Goal: Task Accomplishment & Management: Use online tool/utility

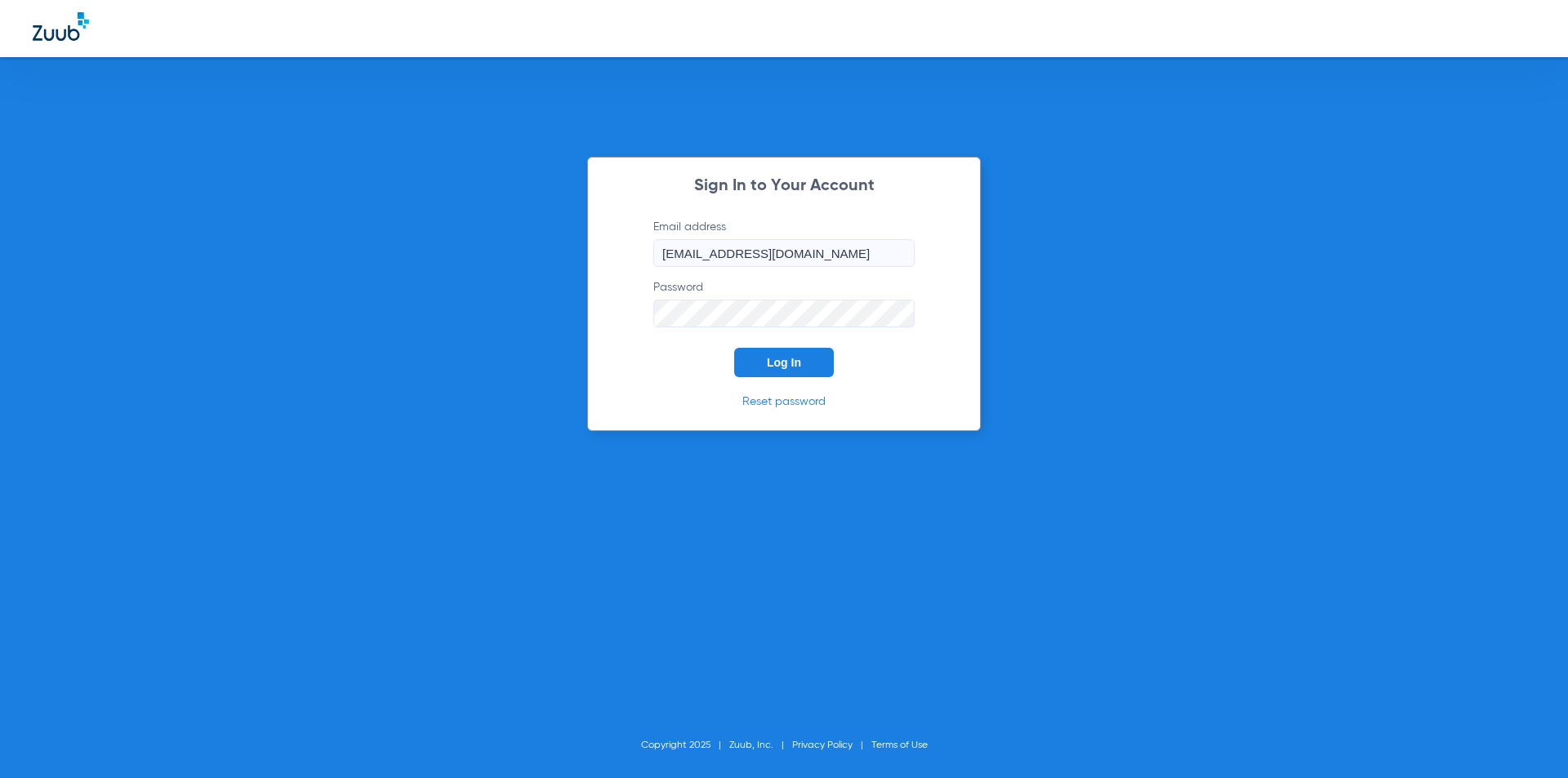
click at [775, 367] on span "Log In" at bounding box center [783, 362] width 35 height 13
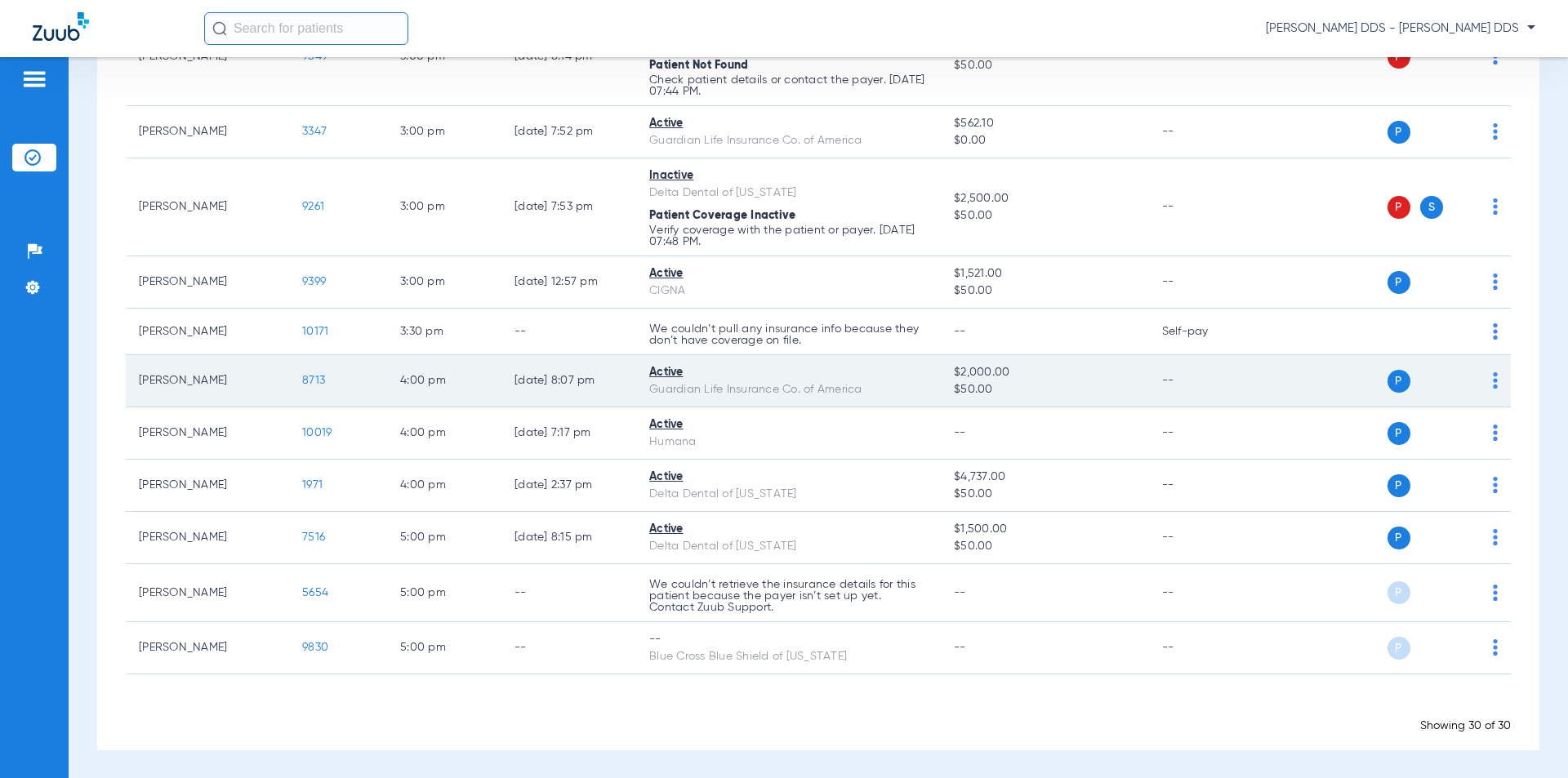
scroll to position [1319, 0]
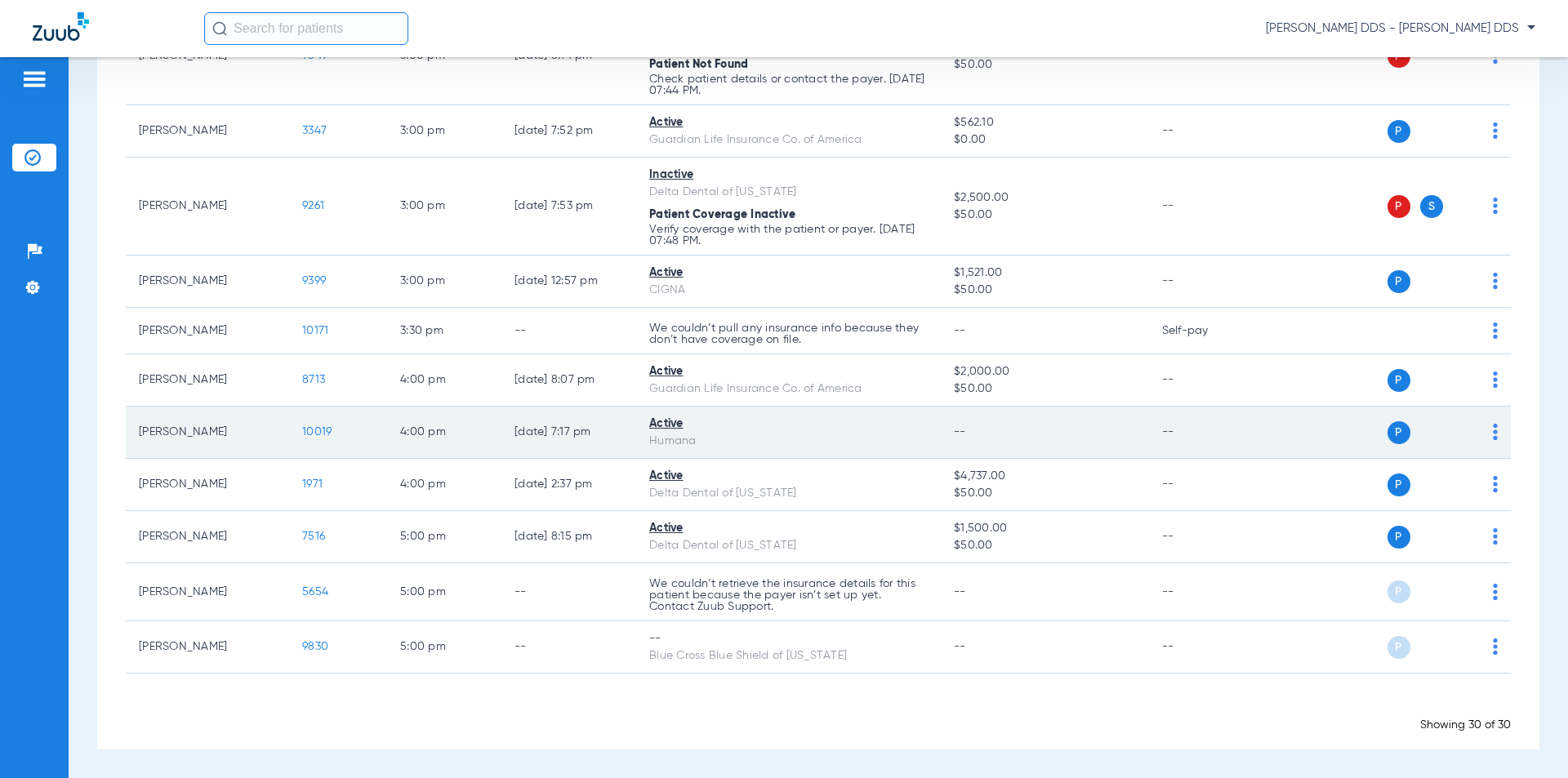
click at [1493, 437] on img at bounding box center [1495, 431] width 5 height 17
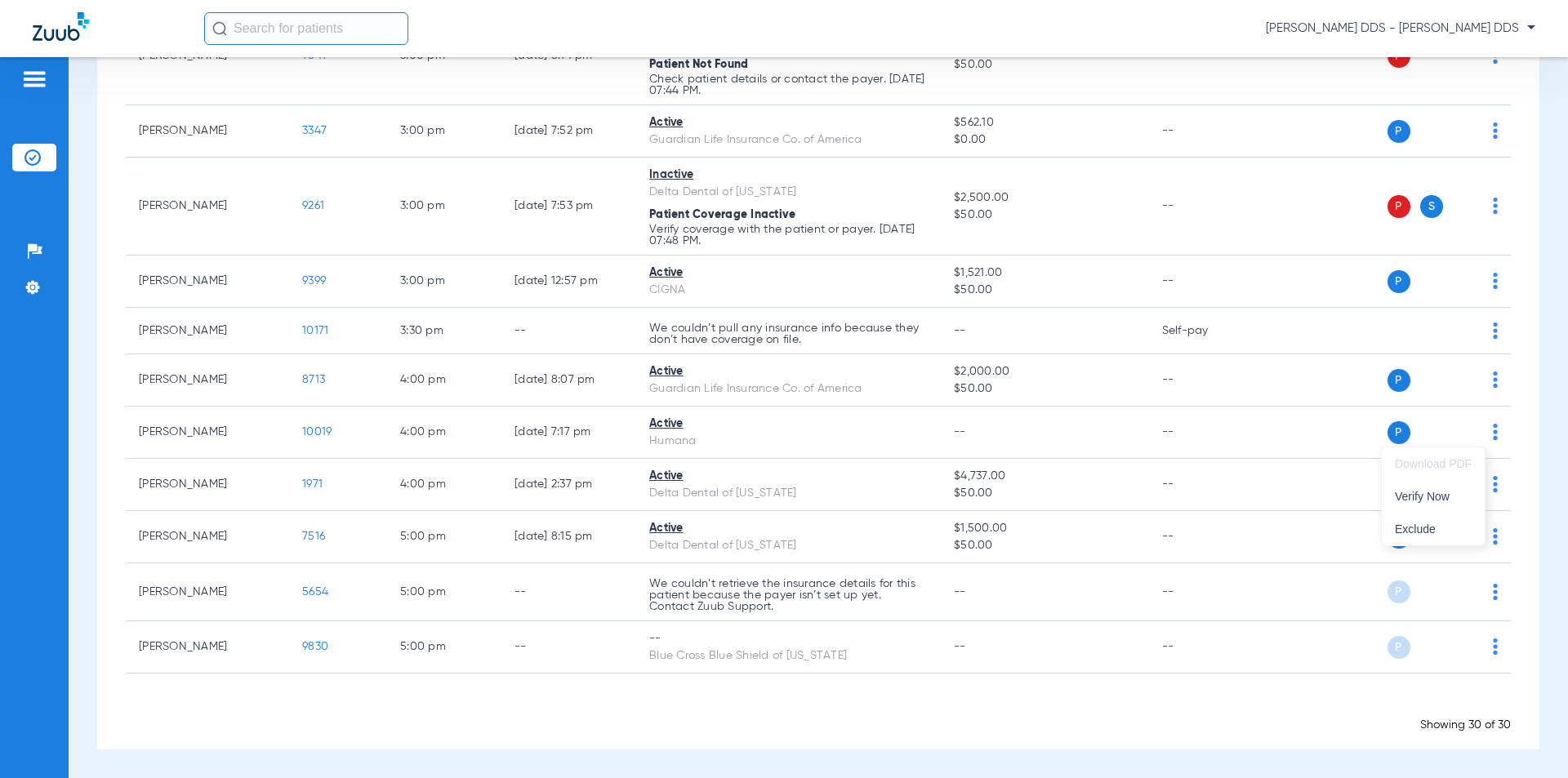
click at [1403, 437] on div at bounding box center [784, 389] width 1568 height 778
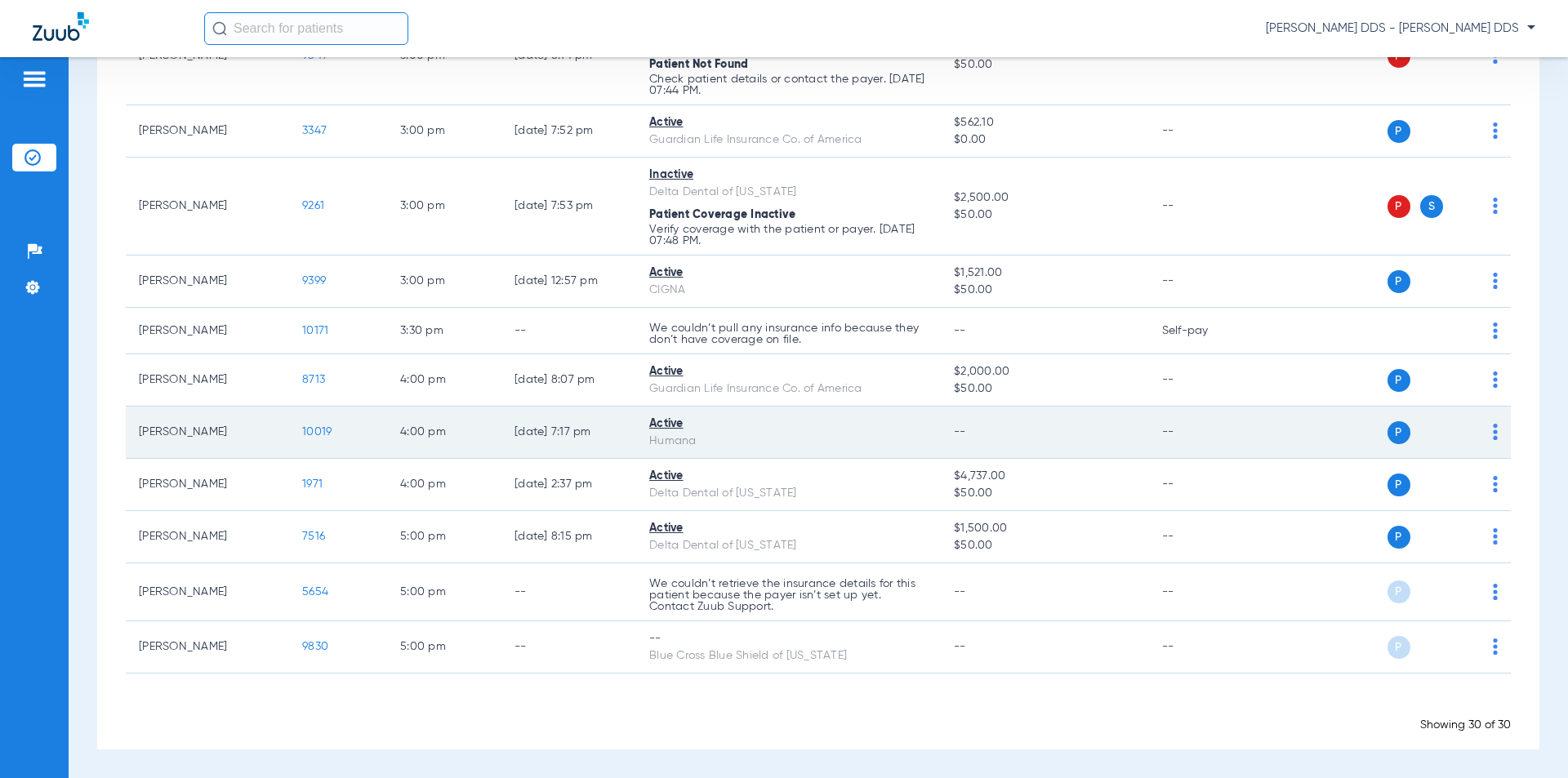
click at [1373, 426] on div "P S" at bounding box center [1378, 432] width 239 height 23
click at [1387, 427] on span "P" at bounding box center [1398, 432] width 23 height 23
click at [676, 428] on div "Active" at bounding box center [788, 424] width 278 height 17
click at [667, 440] on div "Humana" at bounding box center [788, 440] width 278 height 17
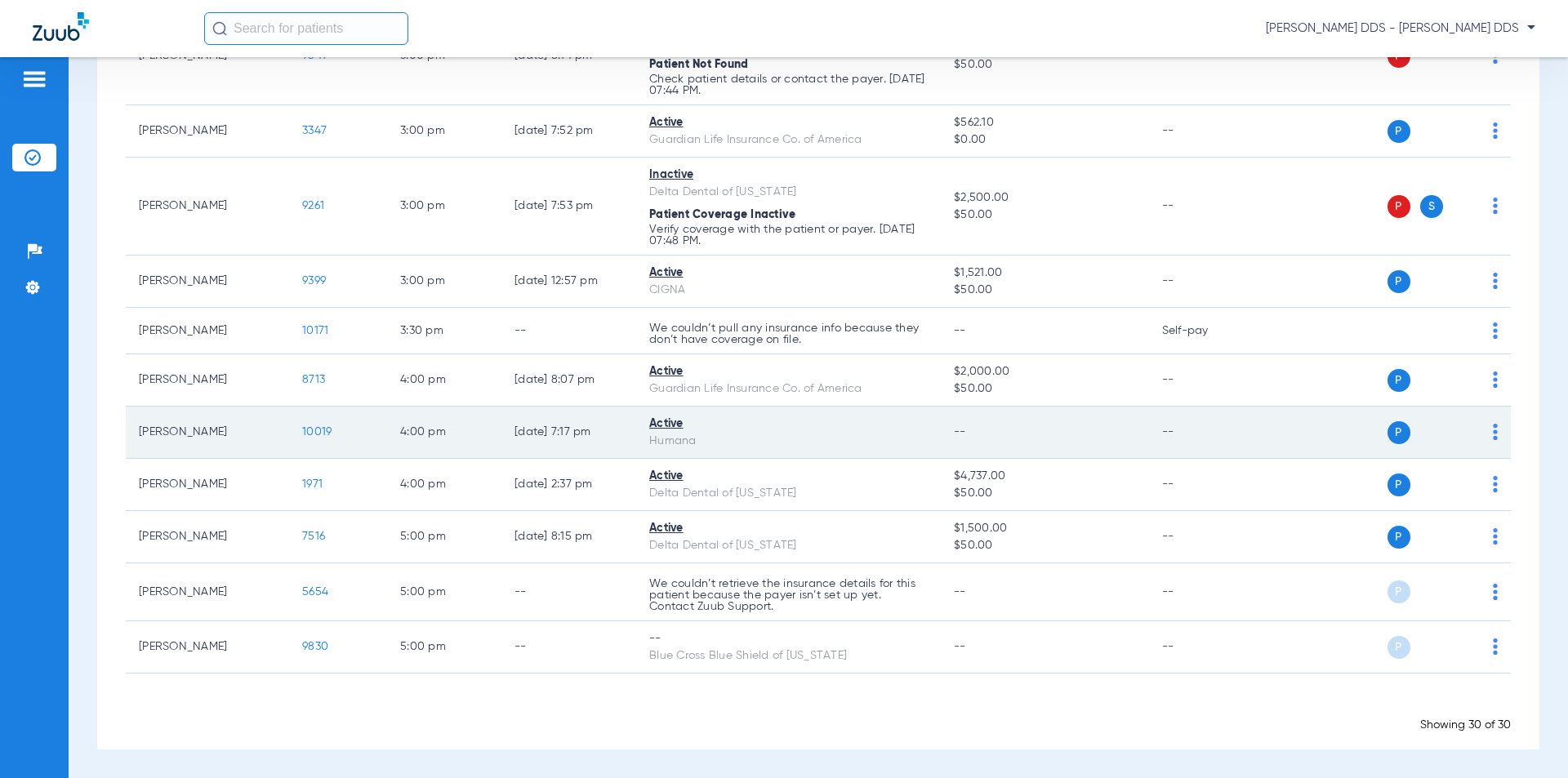
click at [1463, 434] on div "P S" at bounding box center [1378, 432] width 239 height 23
click at [1493, 436] on img at bounding box center [1495, 431] width 5 height 17
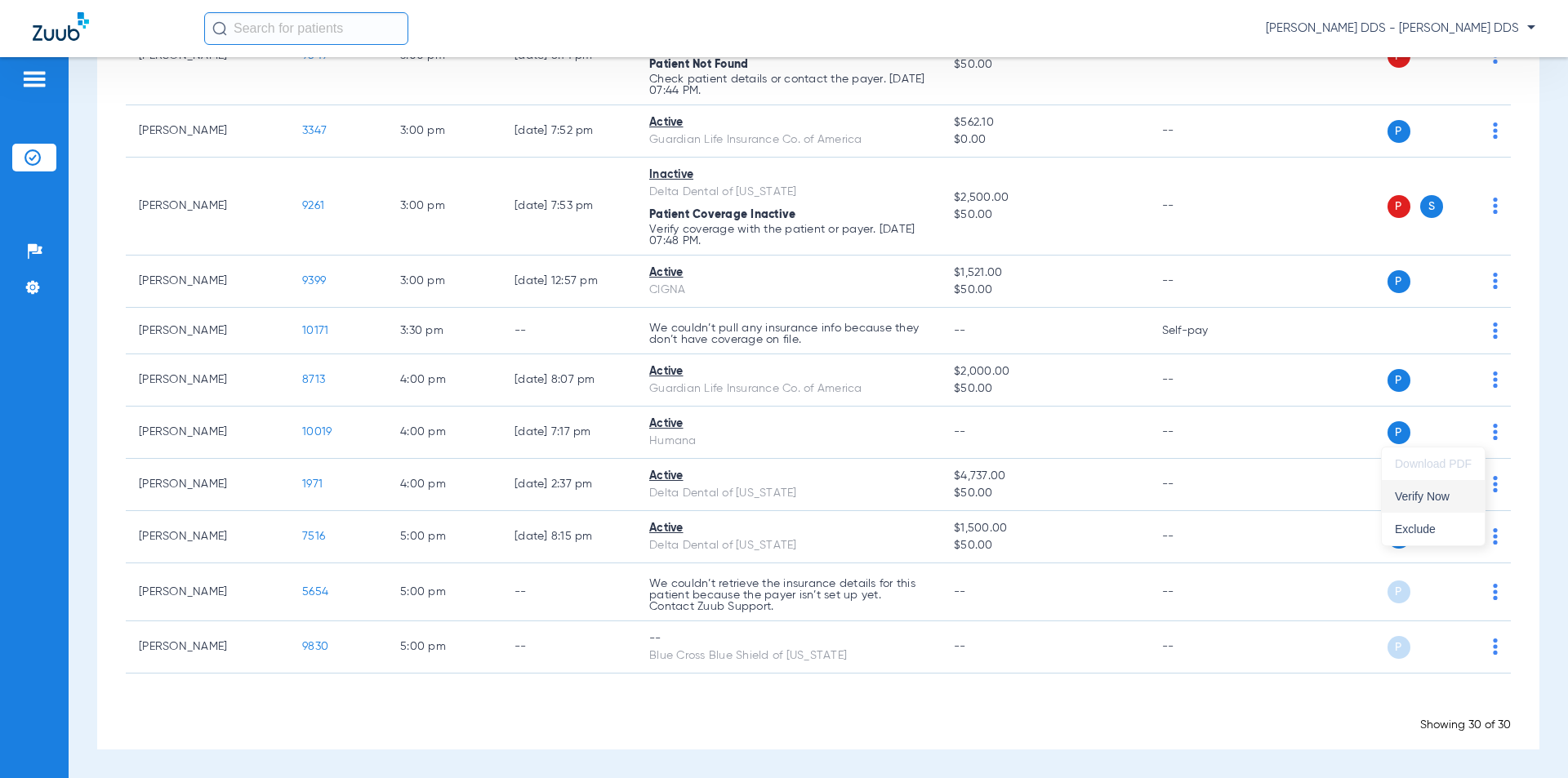
click at [1443, 497] on span "Verify Now" at bounding box center [1433, 497] width 77 height 12
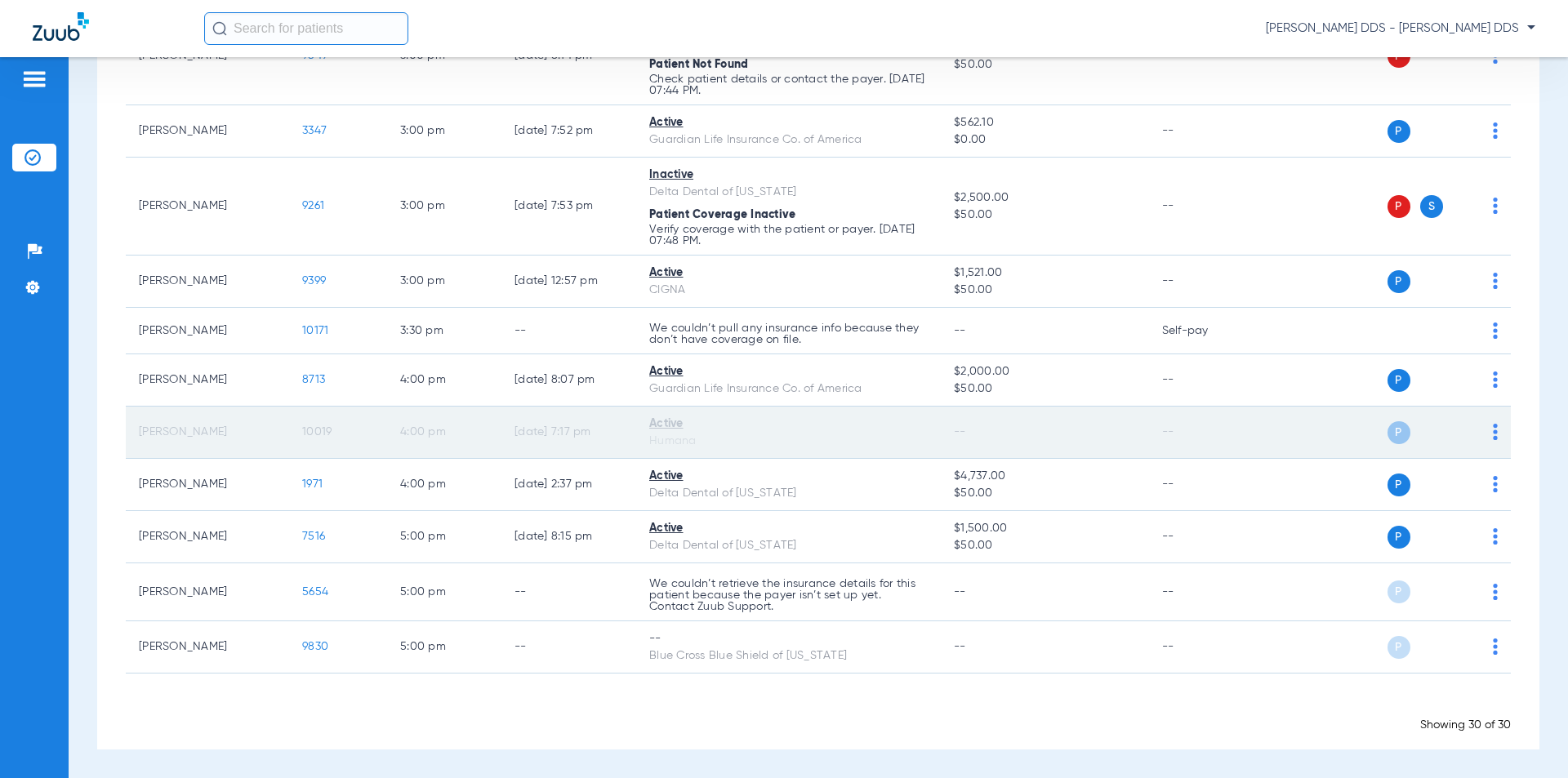
click at [1493, 431] on img at bounding box center [1495, 431] width 5 height 17
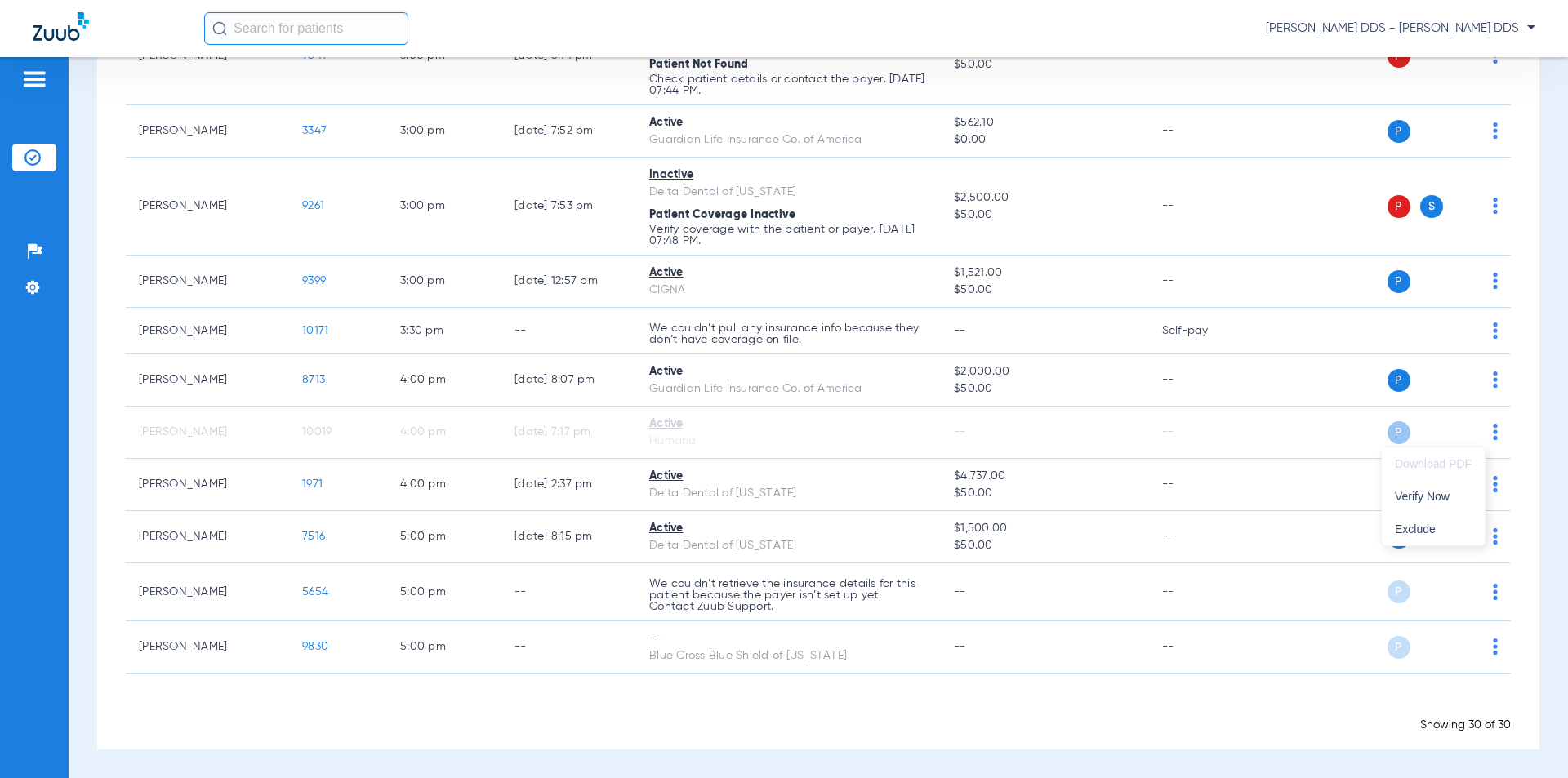
click at [1107, 428] on div at bounding box center [784, 389] width 1568 height 778
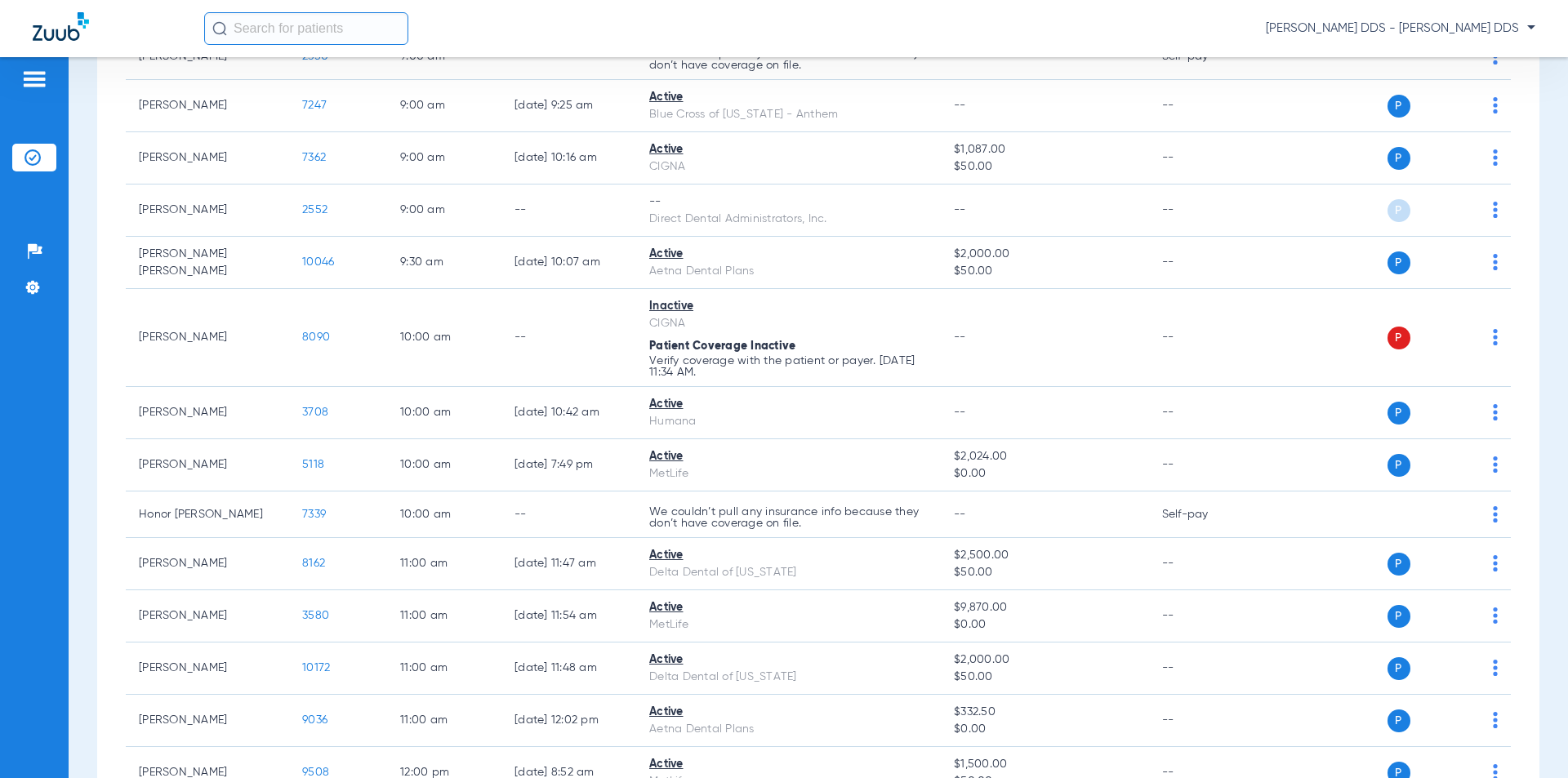
scroll to position [0, 0]
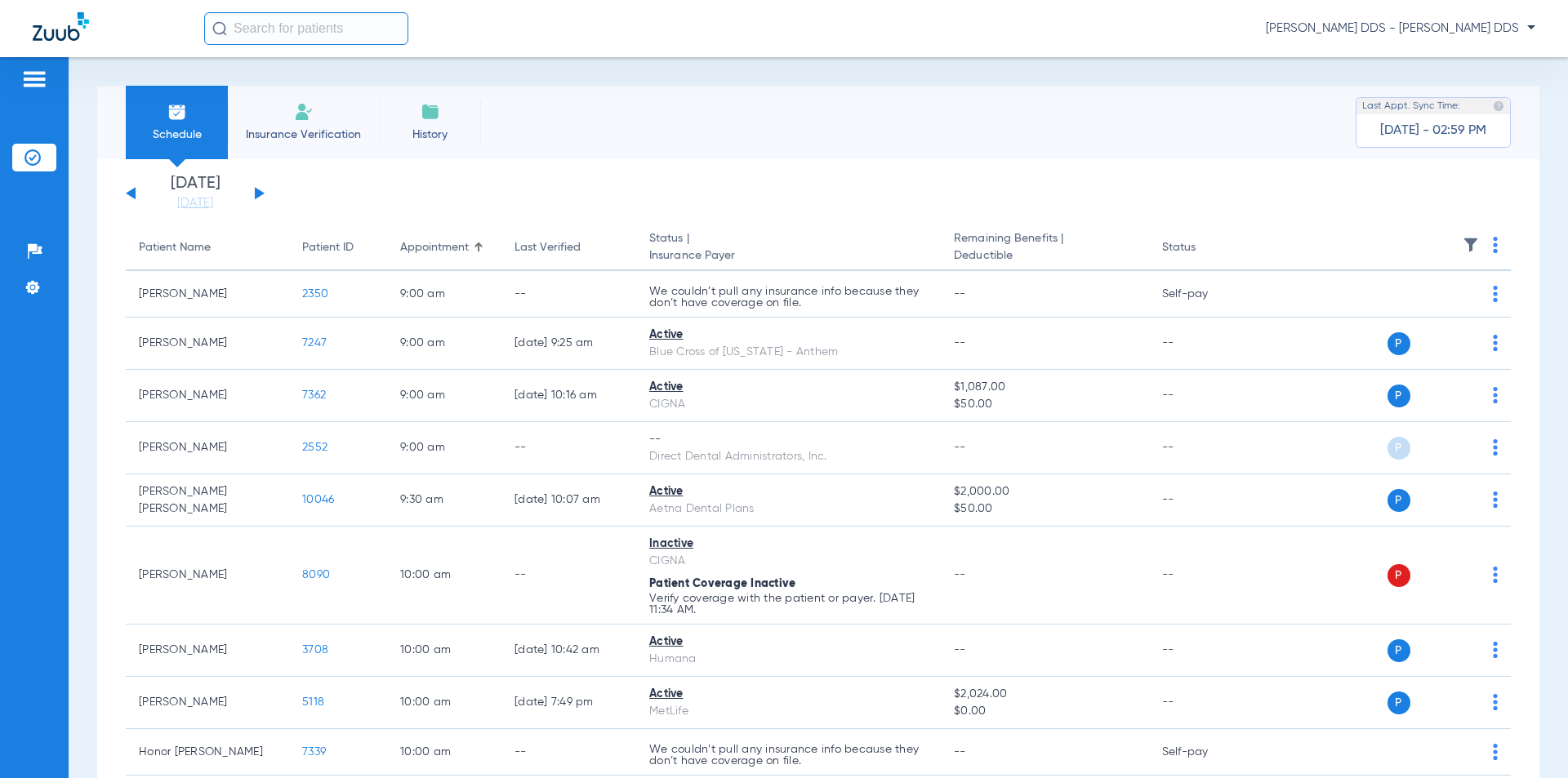
click at [352, 141] on span "Insurance Verification" at bounding box center [303, 134] width 126 height 17
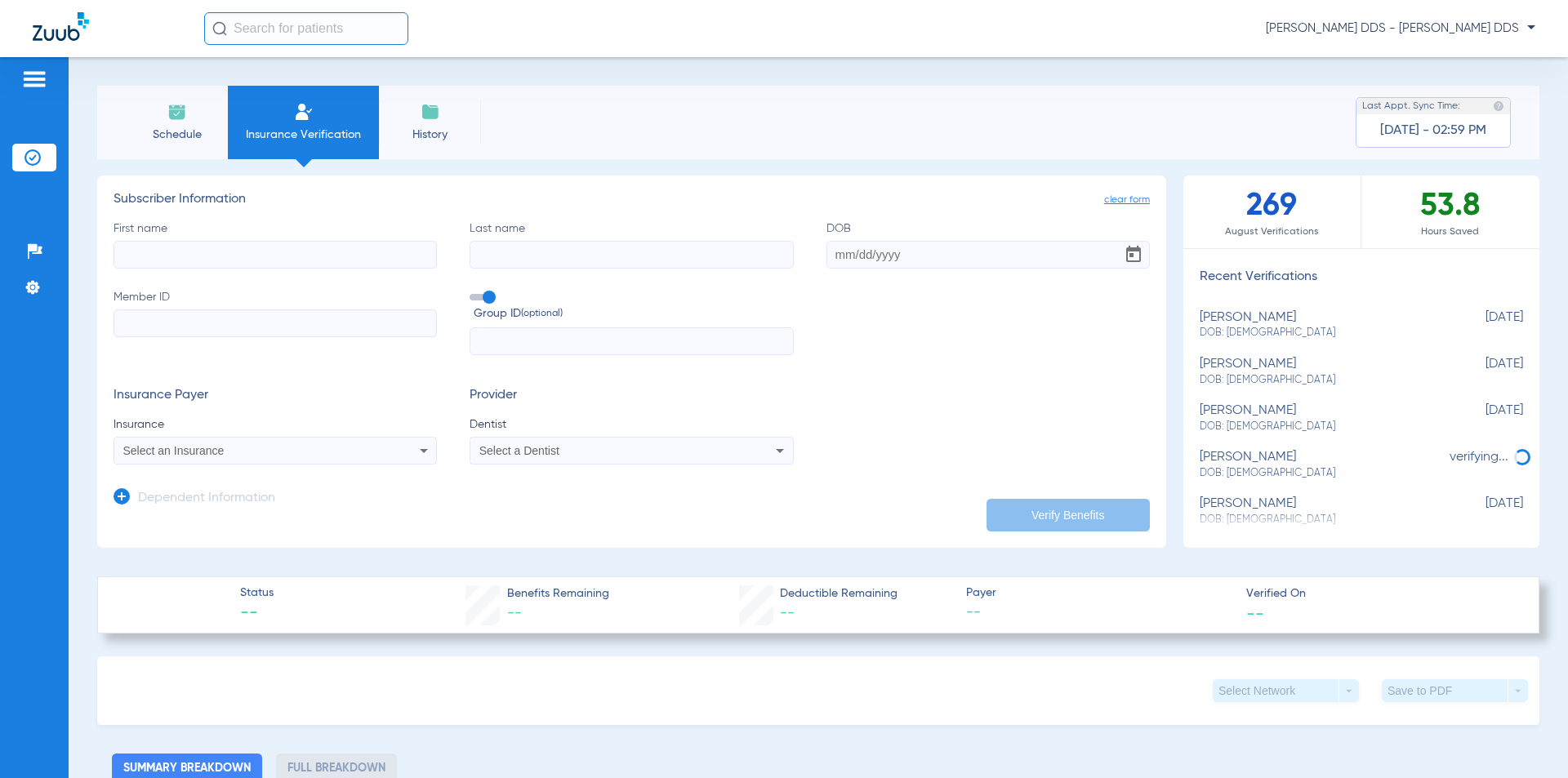
click at [1224, 314] on div "[PERSON_NAME] DOB: [DEMOGRAPHIC_DATA]" at bounding box center [1320, 325] width 242 height 31
type input "[PERSON_NAME]"
type input "Magher"
type input "[DATE]"
type input "125207713"
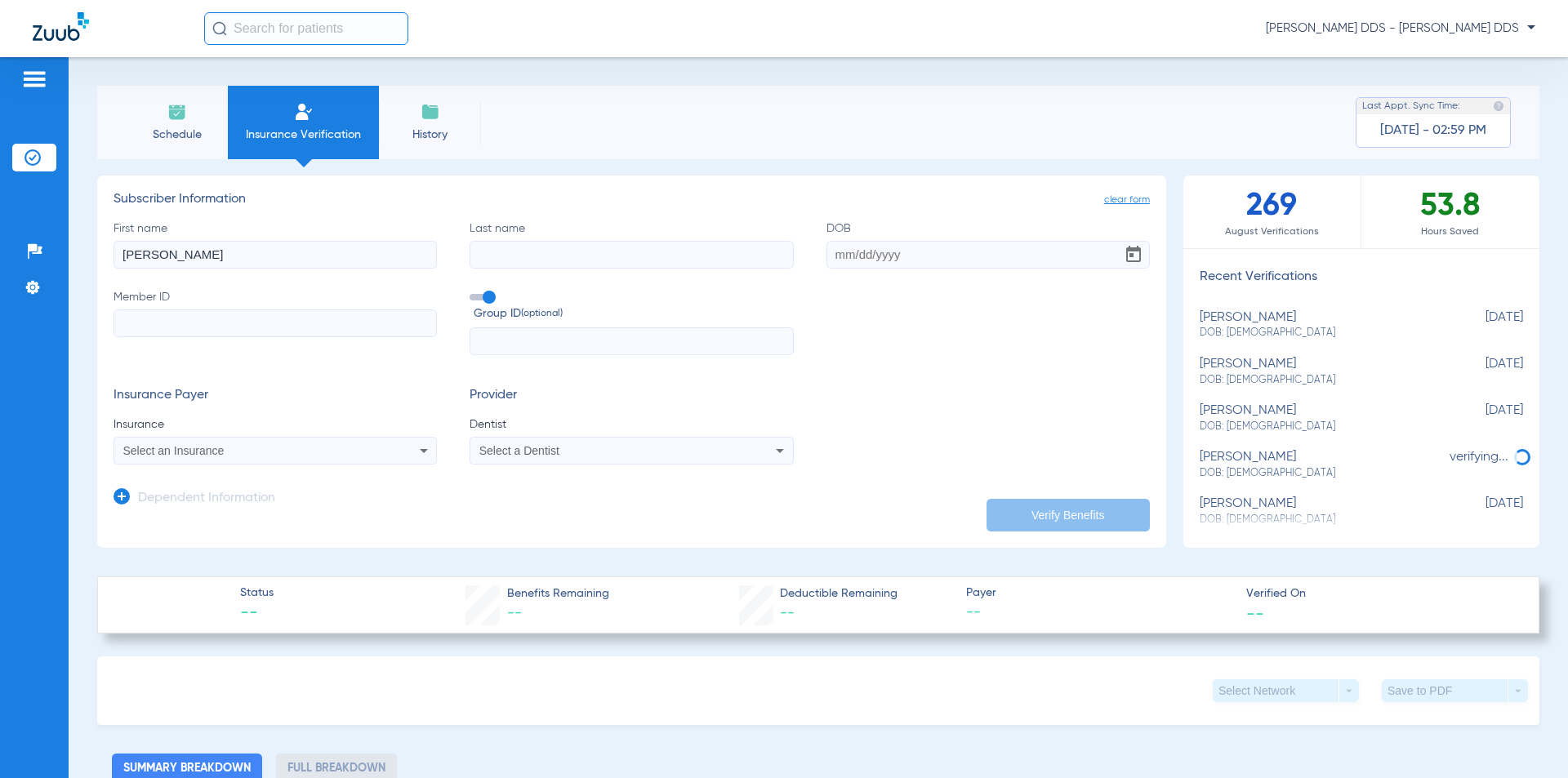
type input "409561"
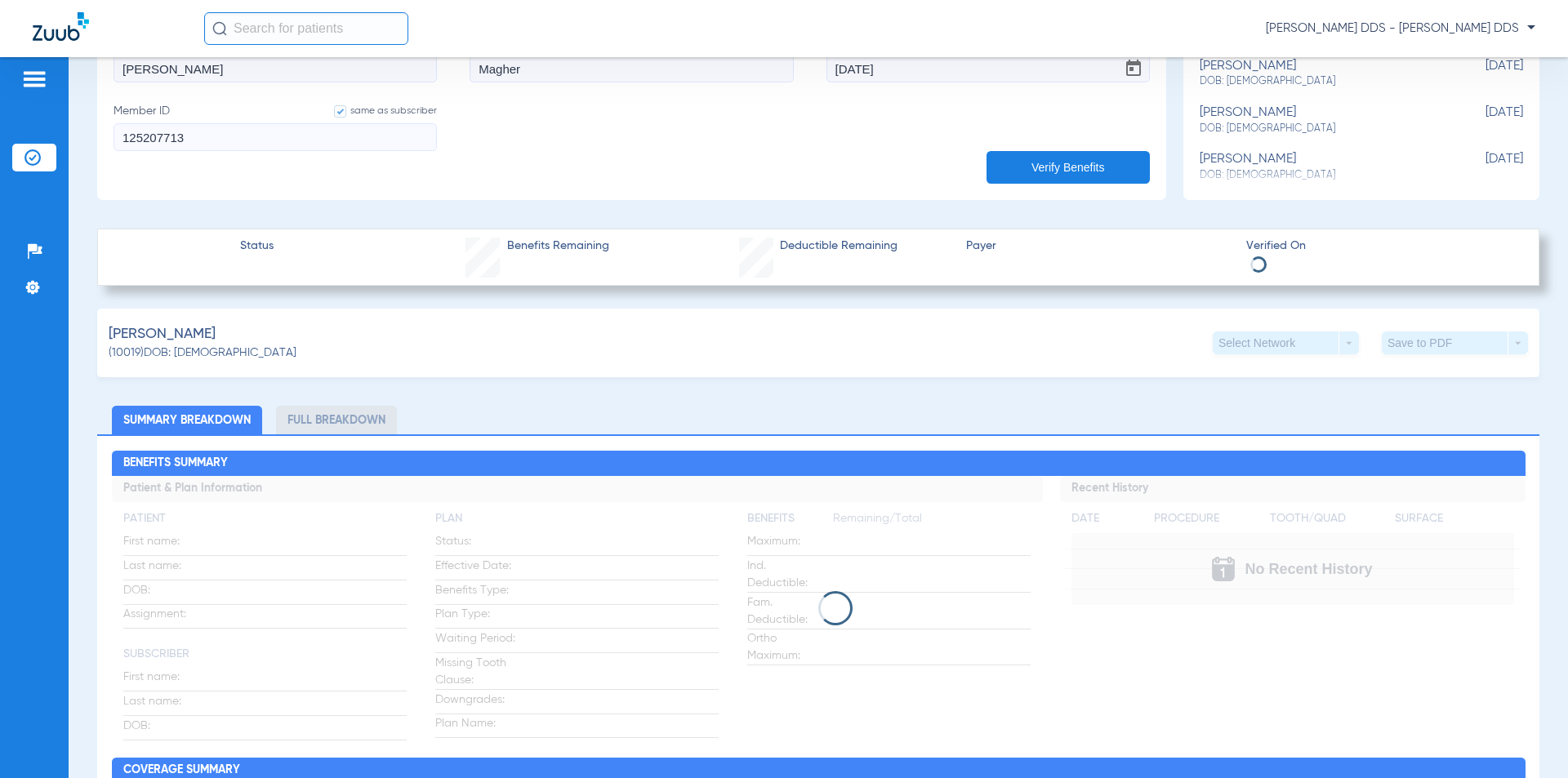
scroll to position [490, 0]
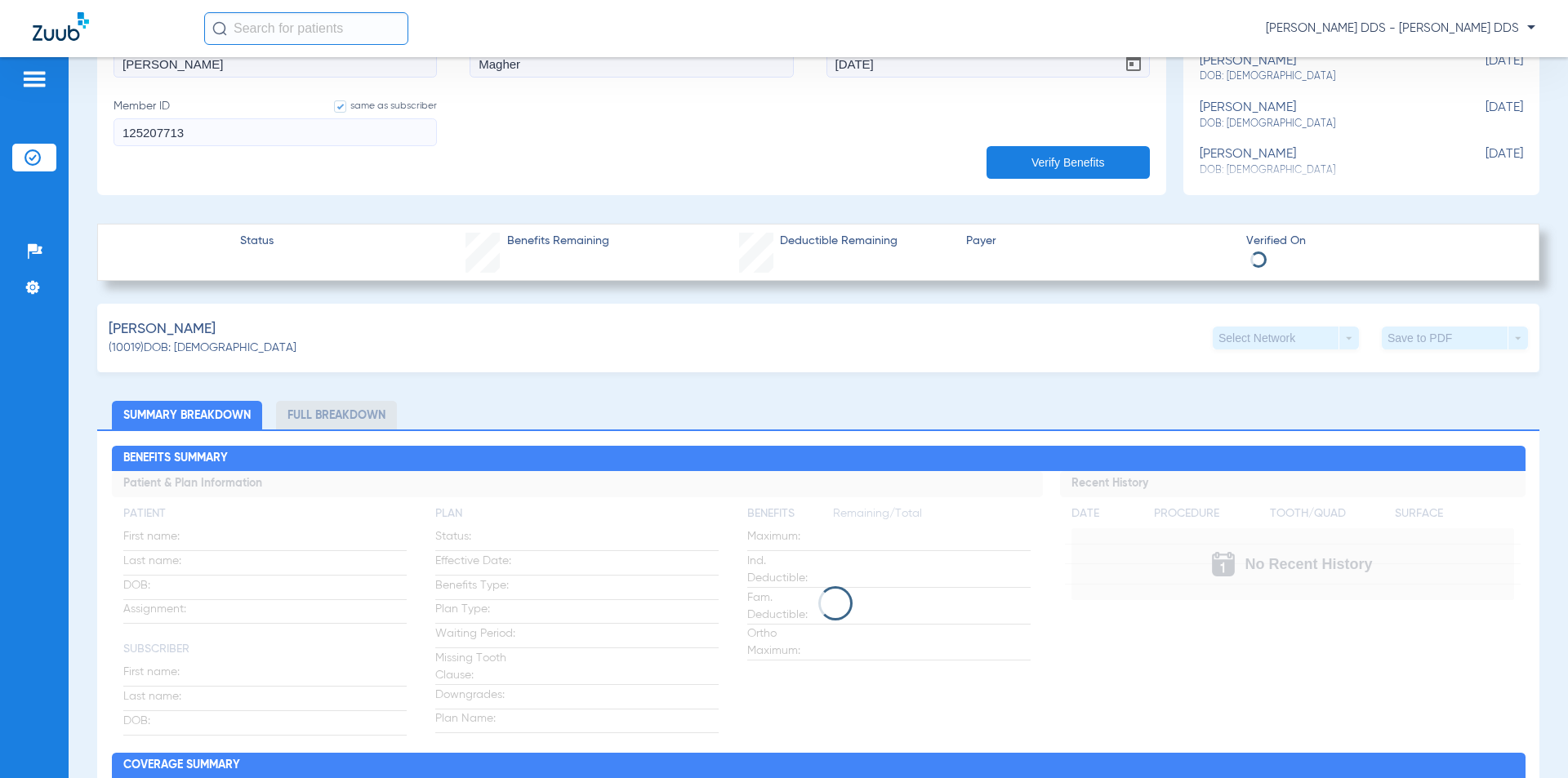
click at [472, 408] on ul "Summary Breakdown Full Breakdown" at bounding box center [818, 415] width 1442 height 29
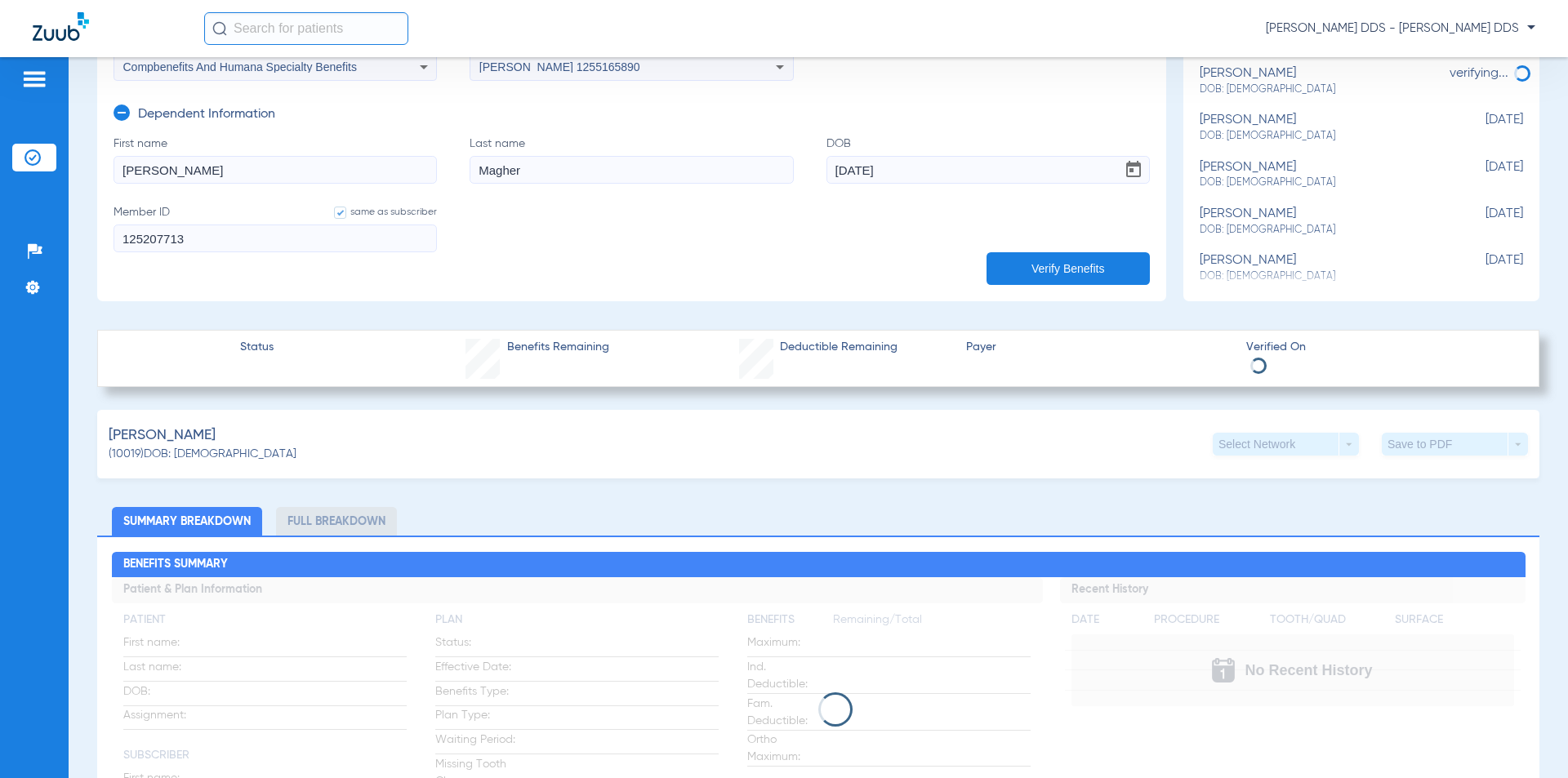
scroll to position [245, 0]
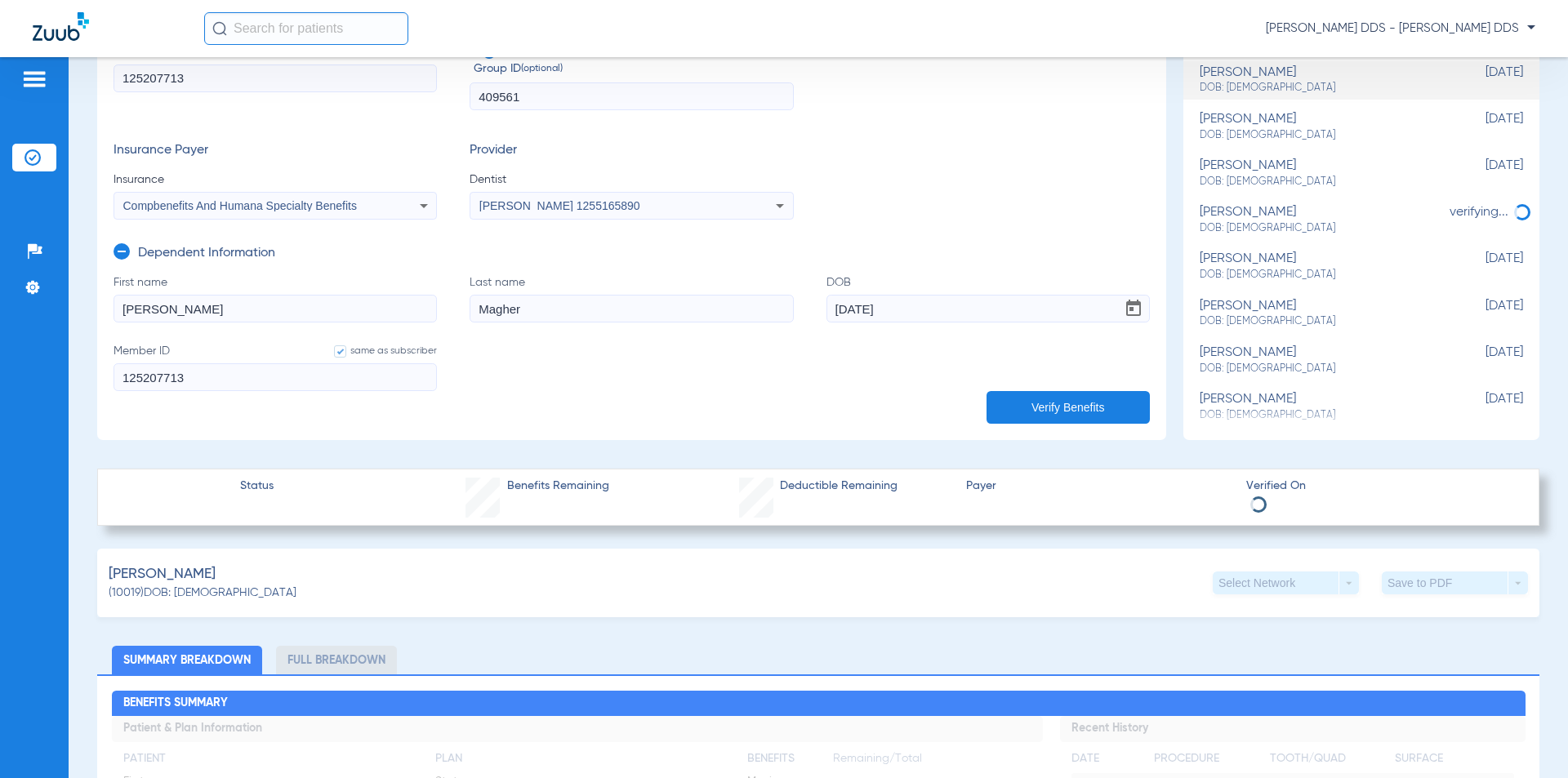
click at [1026, 411] on button "Verify Benefits" at bounding box center [1067, 407] width 163 height 33
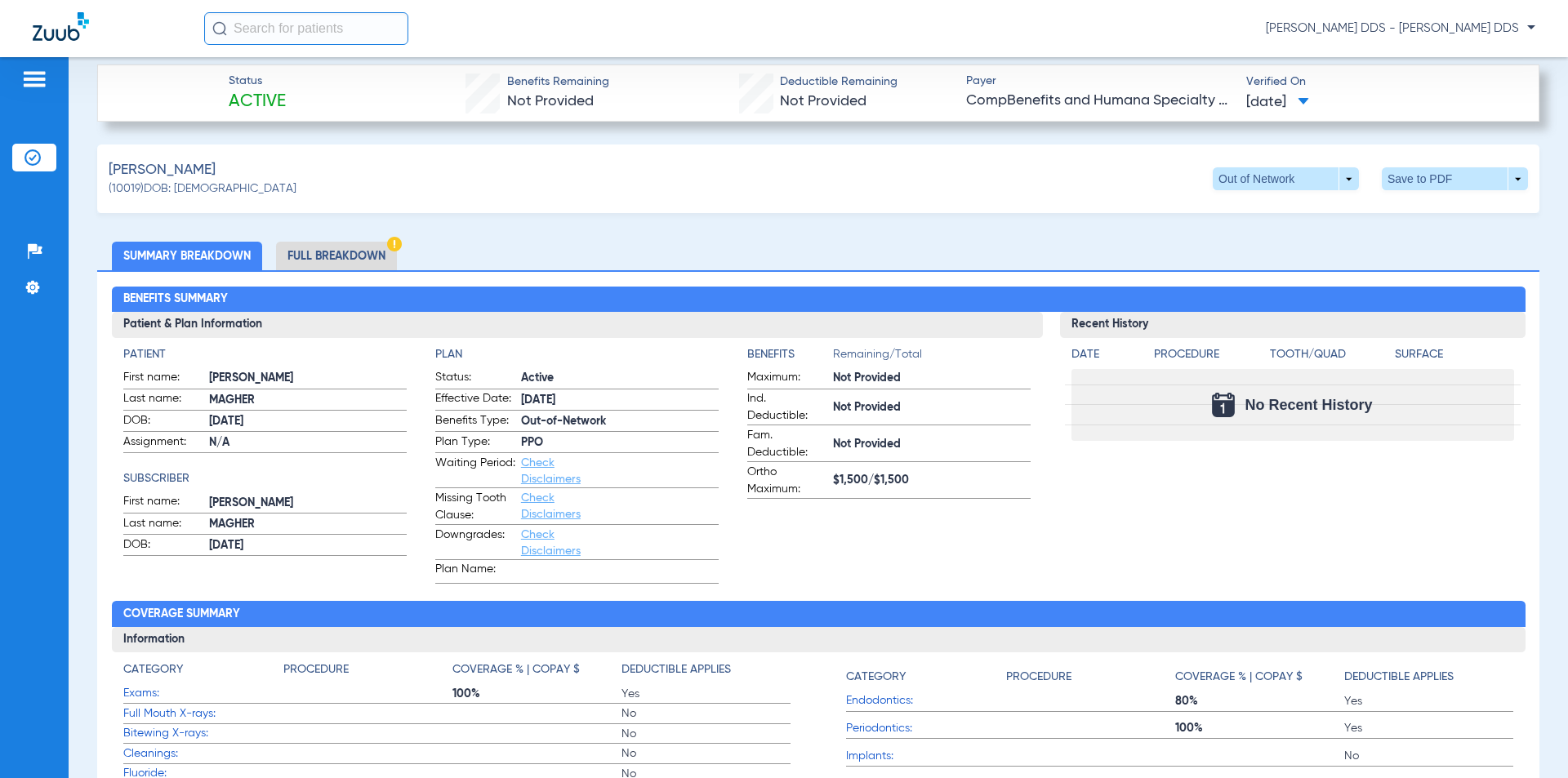
scroll to position [653, 0]
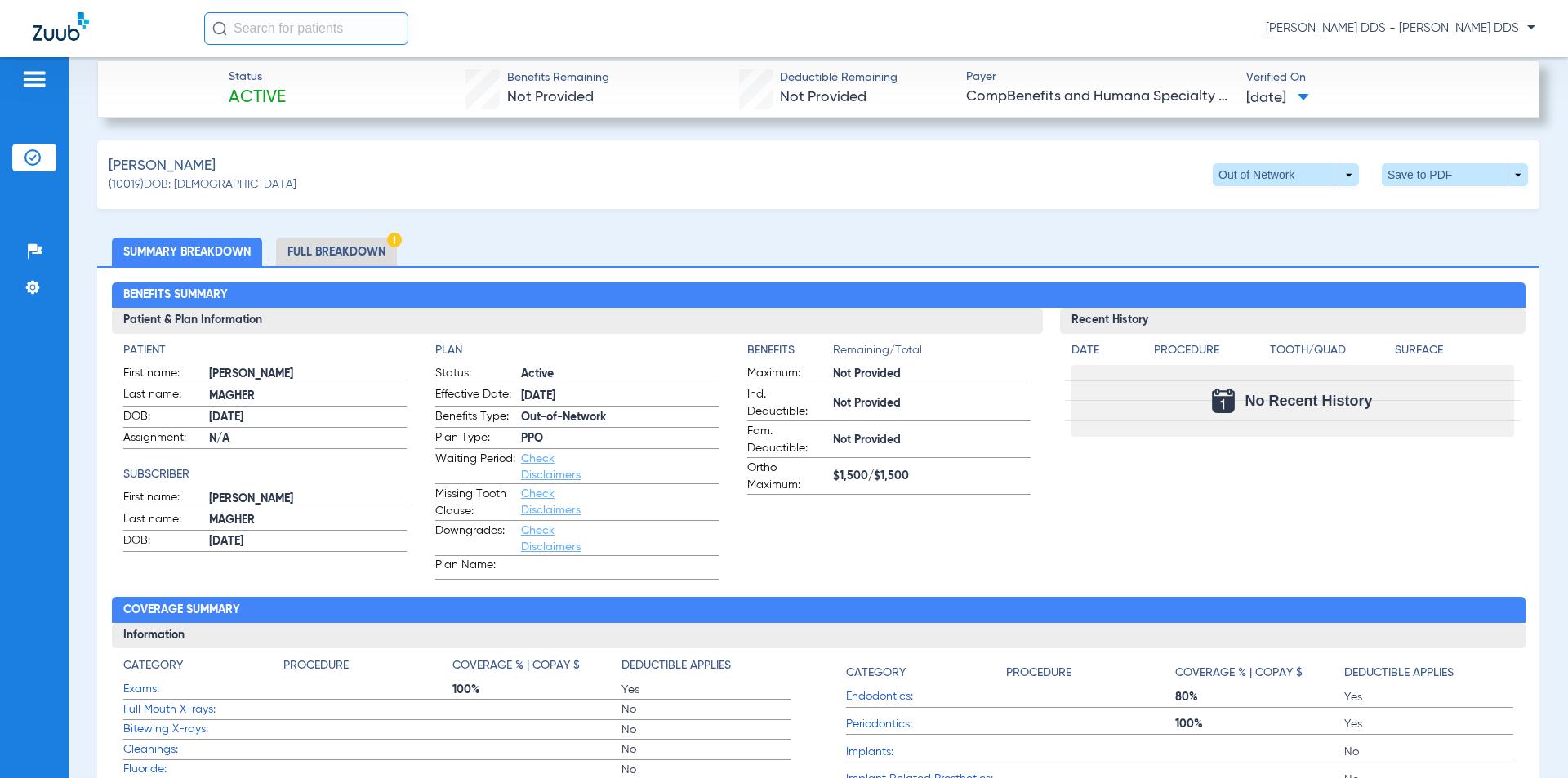
click at [331, 243] on li "Full Breakdown" at bounding box center [336, 252] width 120 height 29
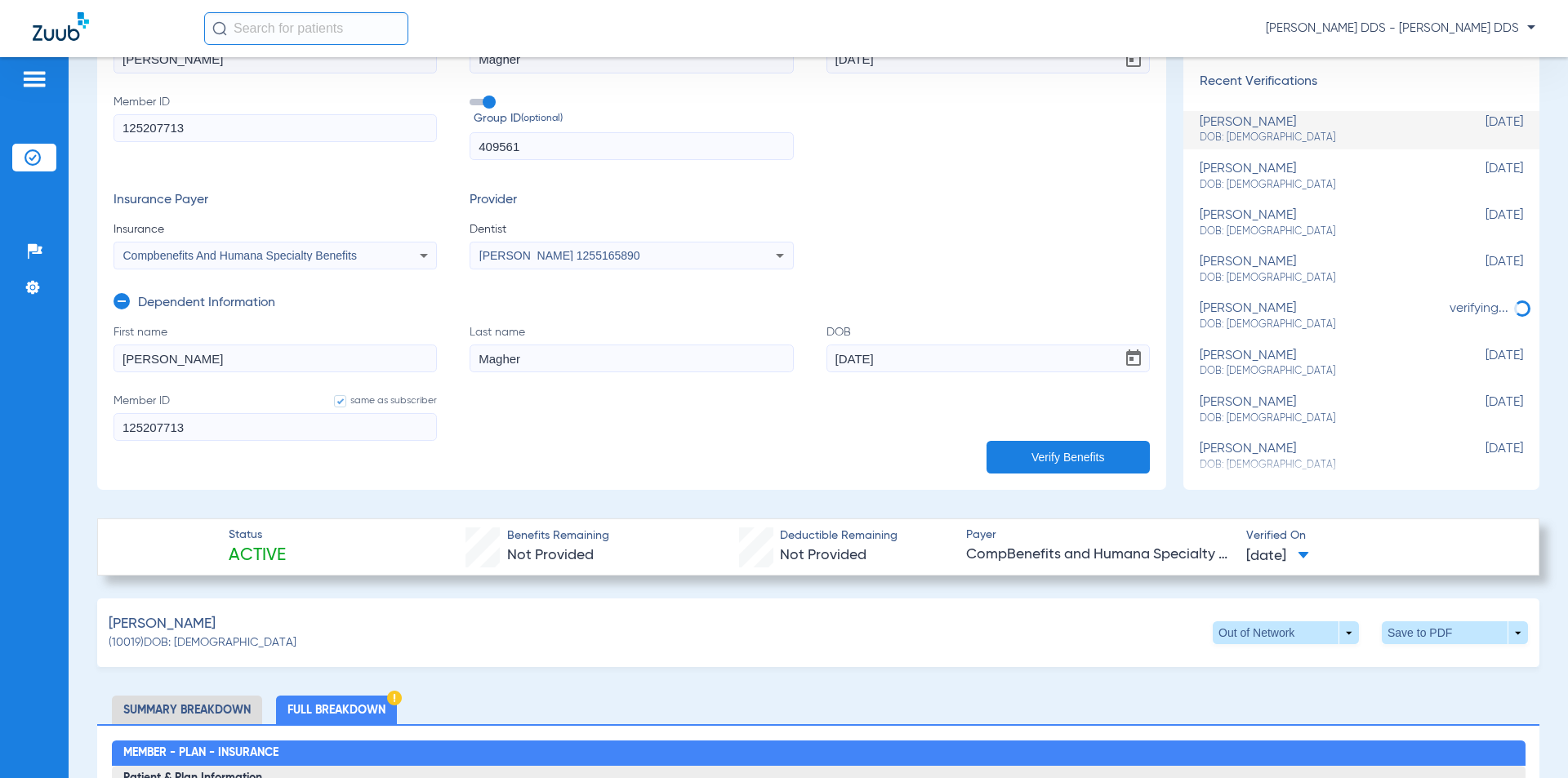
scroll to position [490, 0]
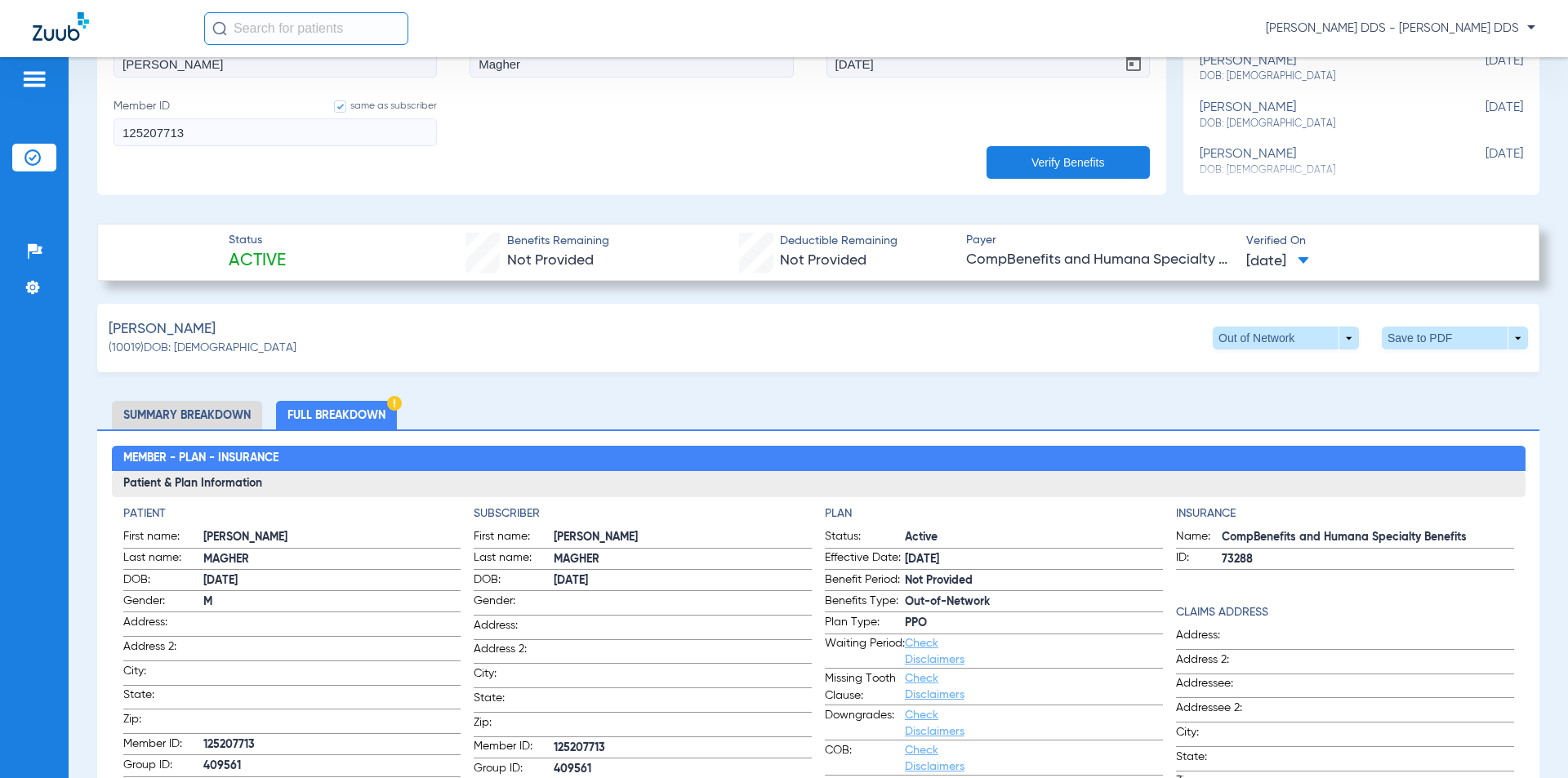
click at [167, 408] on li "Summary Breakdown" at bounding box center [187, 415] width 150 height 29
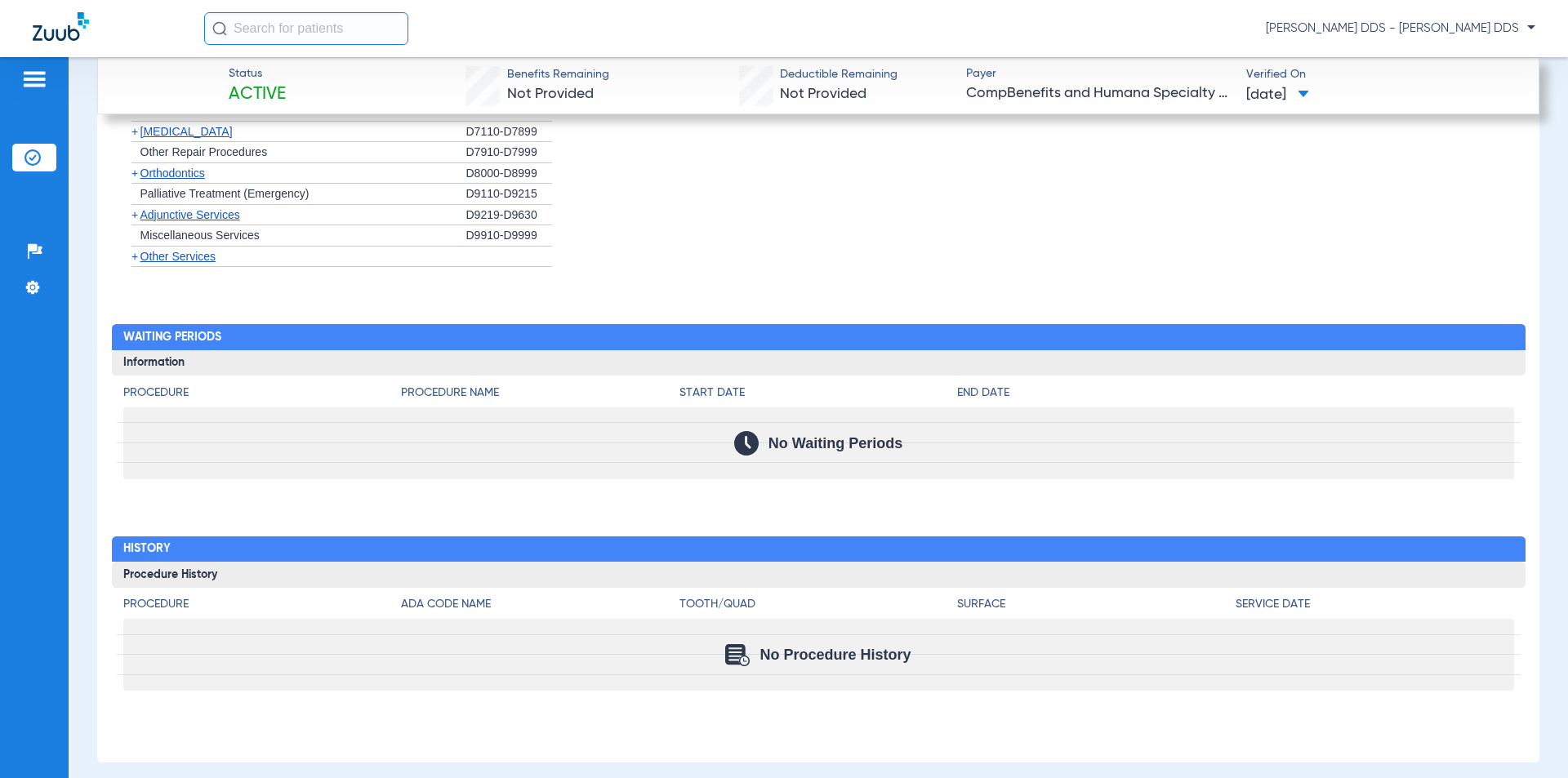
scroll to position [2115, 0]
